Goal: Transaction & Acquisition: Purchase product/service

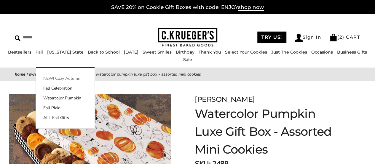
click at [50, 77] on link "NEW! Cozy Autumn" at bounding box center [65, 78] width 59 height 6
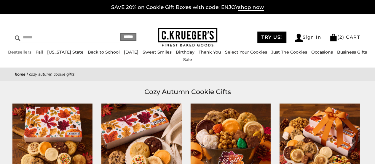
click at [31, 35] on input "Search" at bounding box center [54, 37] width 79 height 9
type input "**********"
click at [120, 33] on input "******" at bounding box center [128, 37] width 16 height 8
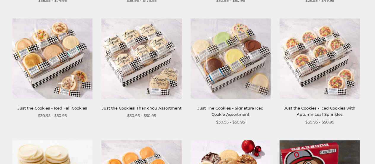
scroll to position [237, 0]
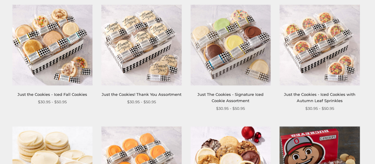
click at [334, 93] on link "Just the Cookies - Iced Cookies with Autumn Leaf Sprinkles" at bounding box center [320, 97] width 72 height 11
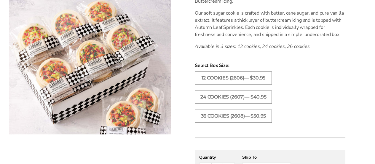
scroll to position [237, 0]
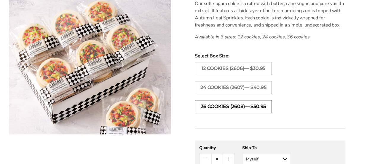
click at [234, 104] on label "36 COOKIES (2608)— $50.95" at bounding box center [233, 106] width 77 height 13
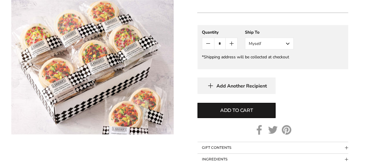
scroll to position [356, 0]
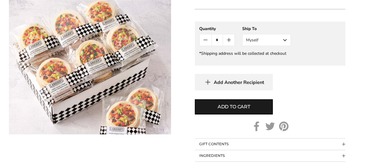
click at [234, 104] on span "Add to cart" at bounding box center [234, 106] width 33 height 7
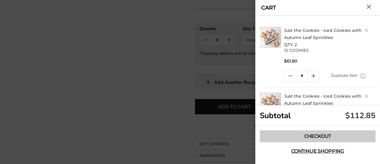
click at [313, 134] on link "Checkout" at bounding box center [318, 136] width 116 height 12
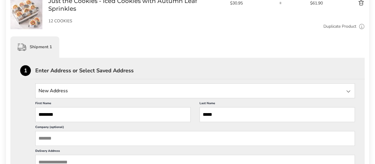
scroll to position [119, 0]
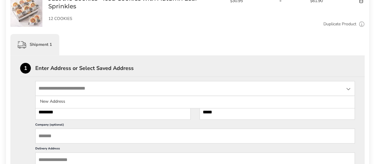
click at [156, 88] on input "State" at bounding box center [195, 88] width 320 height 15
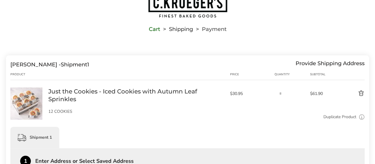
scroll to position [0, 0]
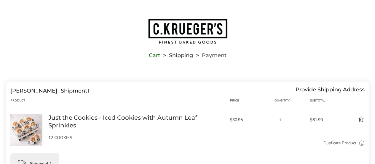
click at [360, 118] on button "Delete product" at bounding box center [350, 119] width 30 height 7
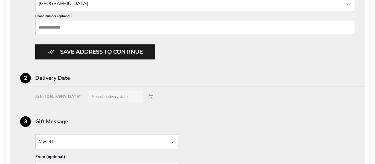
scroll to position [356, 0]
